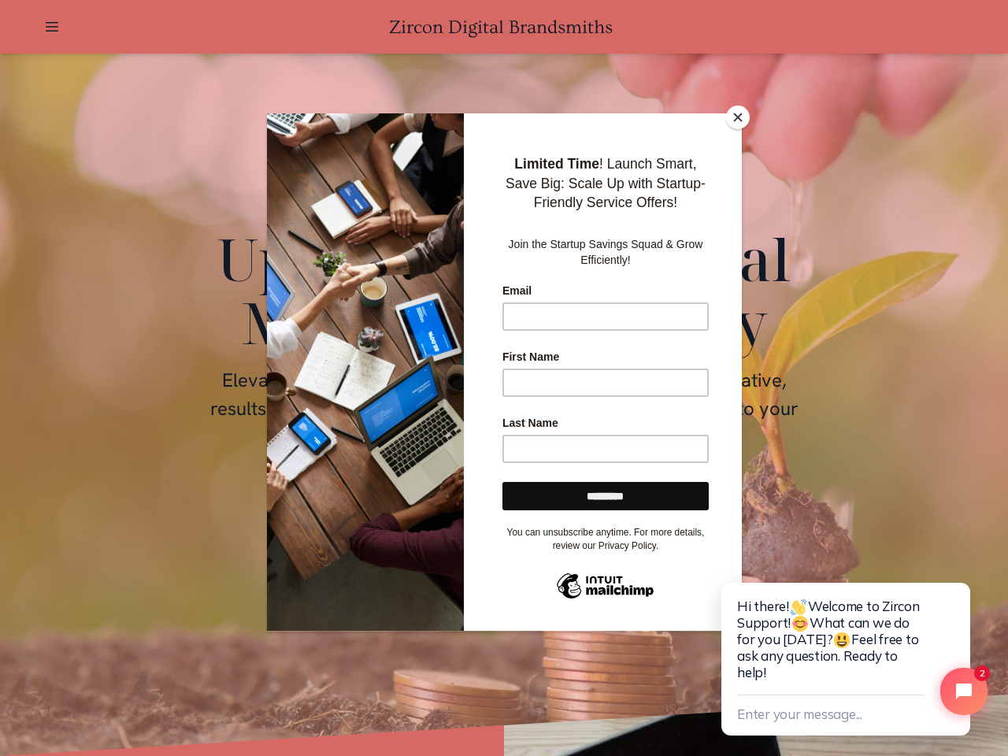
scroll to position [0, 2485]
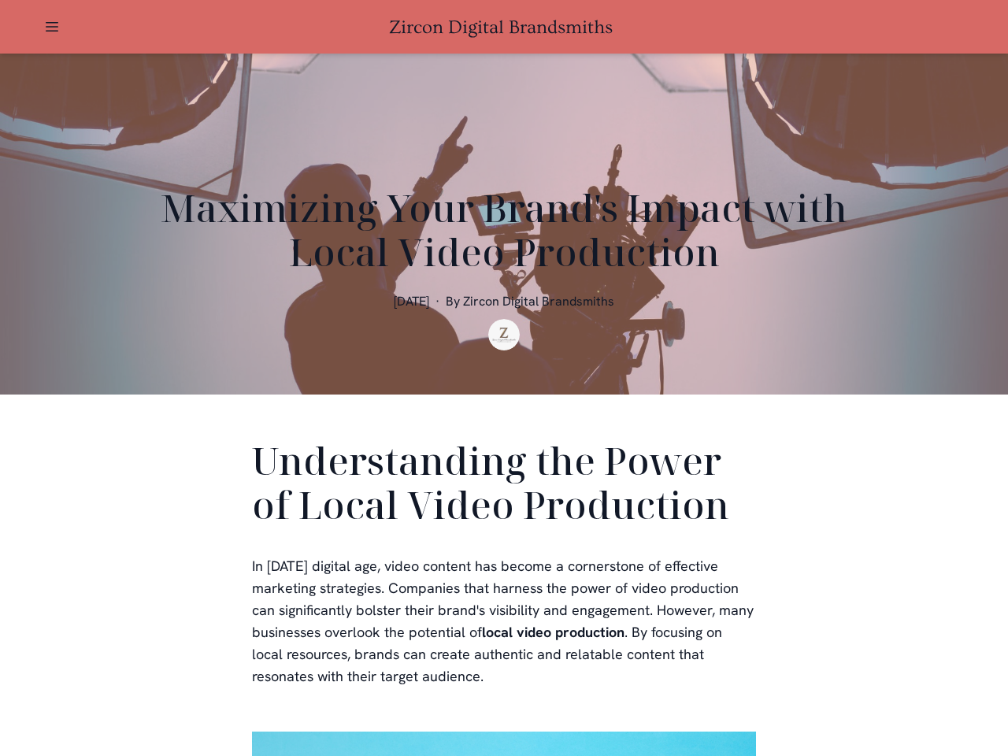
scroll to position [473, 0]
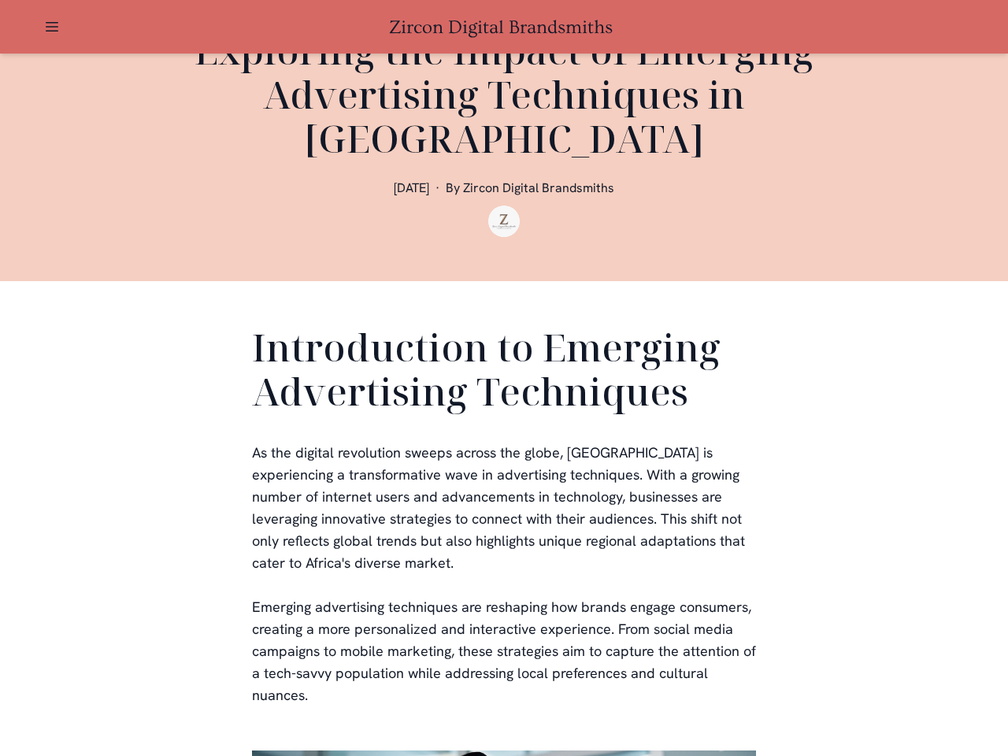
scroll to position [473, 0]
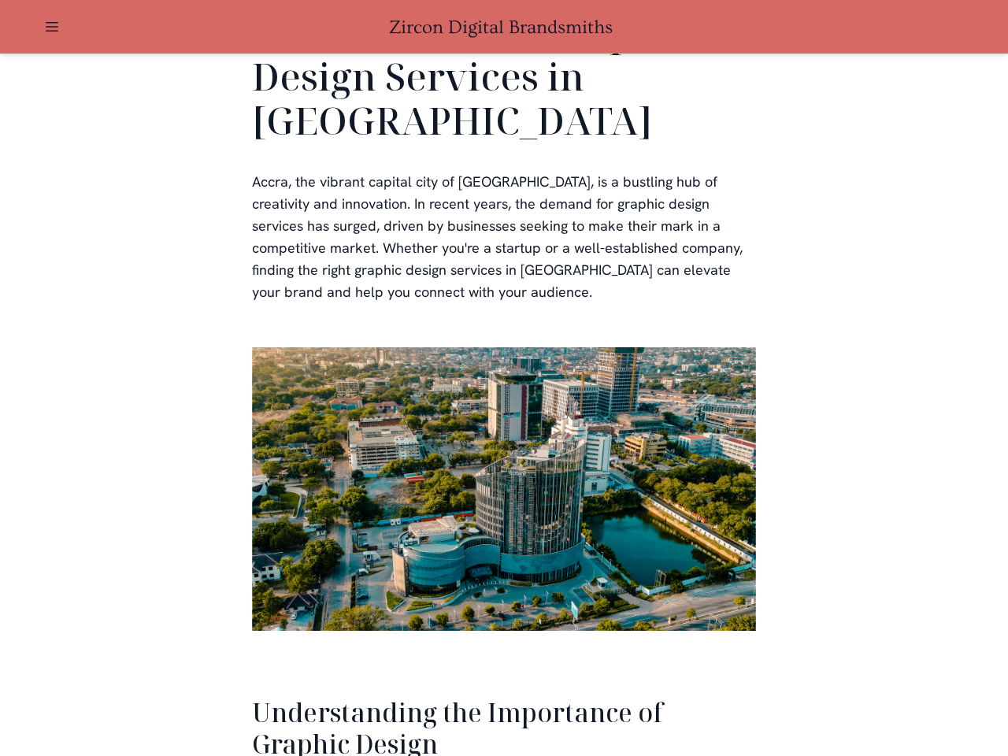
scroll to position [3235, 0]
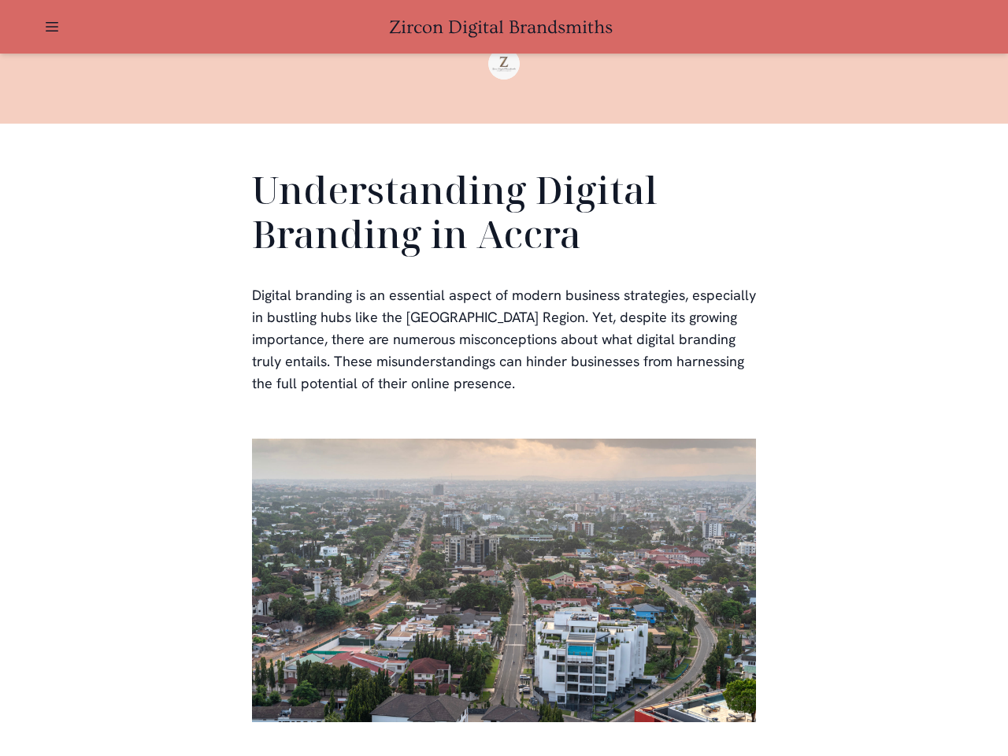
scroll to position [473, 0]
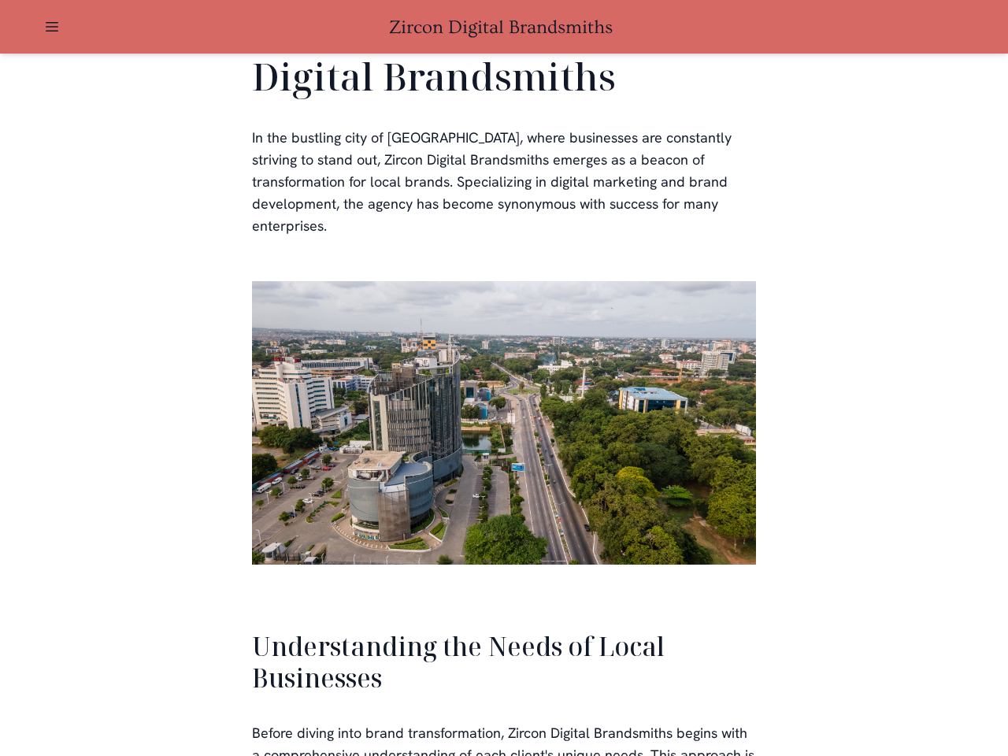
scroll to position [3358, 0]
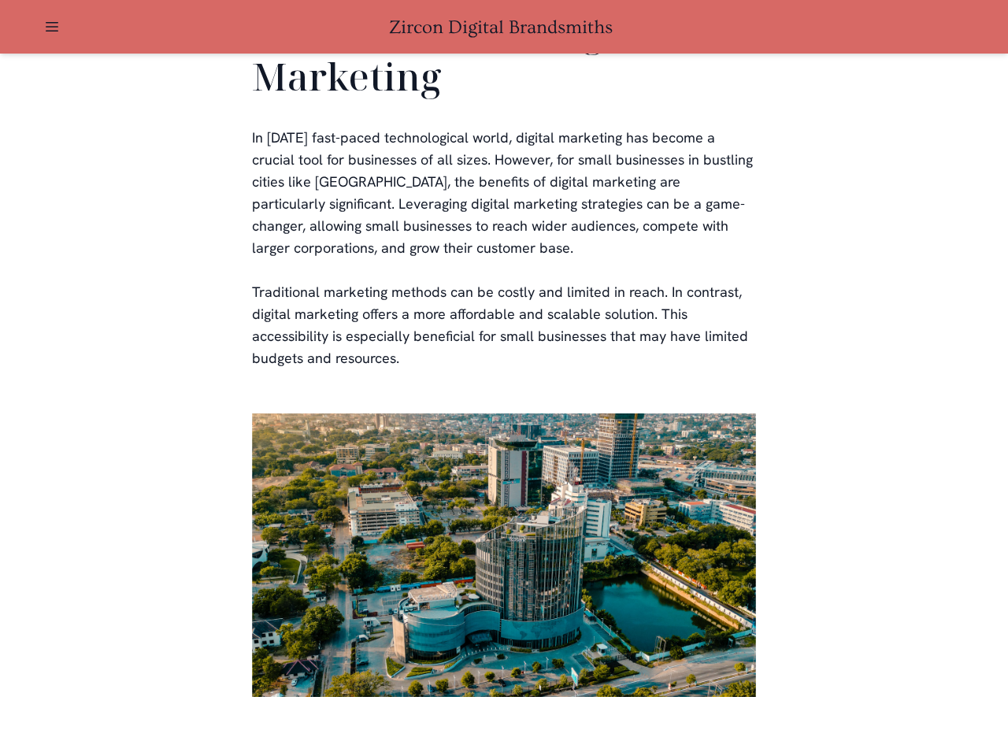
scroll to position [3090, 0]
